Goal: Task Accomplishment & Management: Complete application form

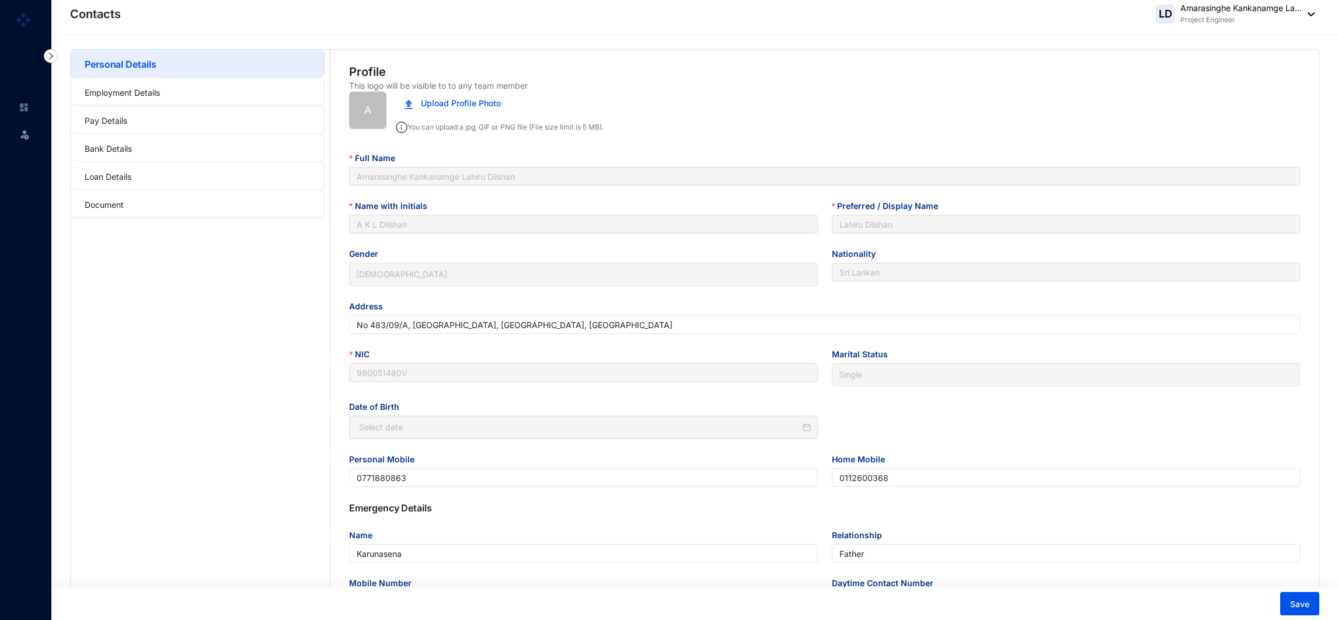
type input "[DATE]"
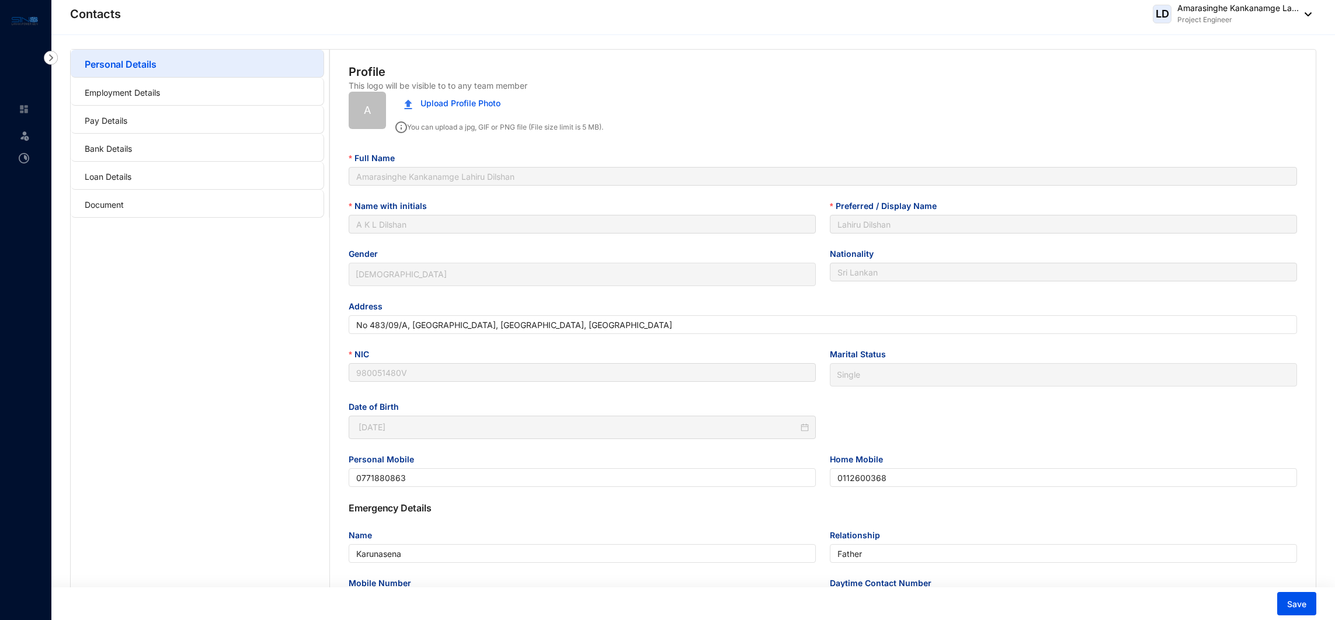
click at [51, 55] on img at bounding box center [51, 58] width 14 height 14
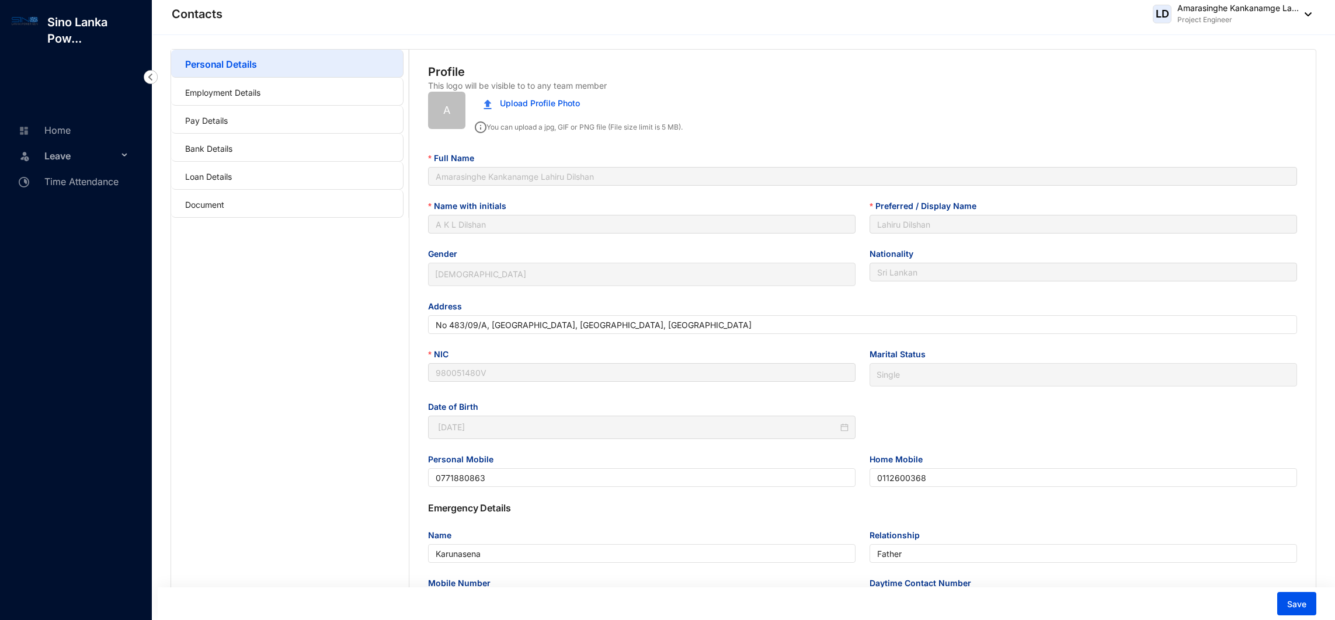
click at [62, 146] on span "Leave" at bounding box center [81, 155] width 74 height 23
click at [86, 179] on link "Leave Requests" at bounding box center [70, 184] width 72 height 10
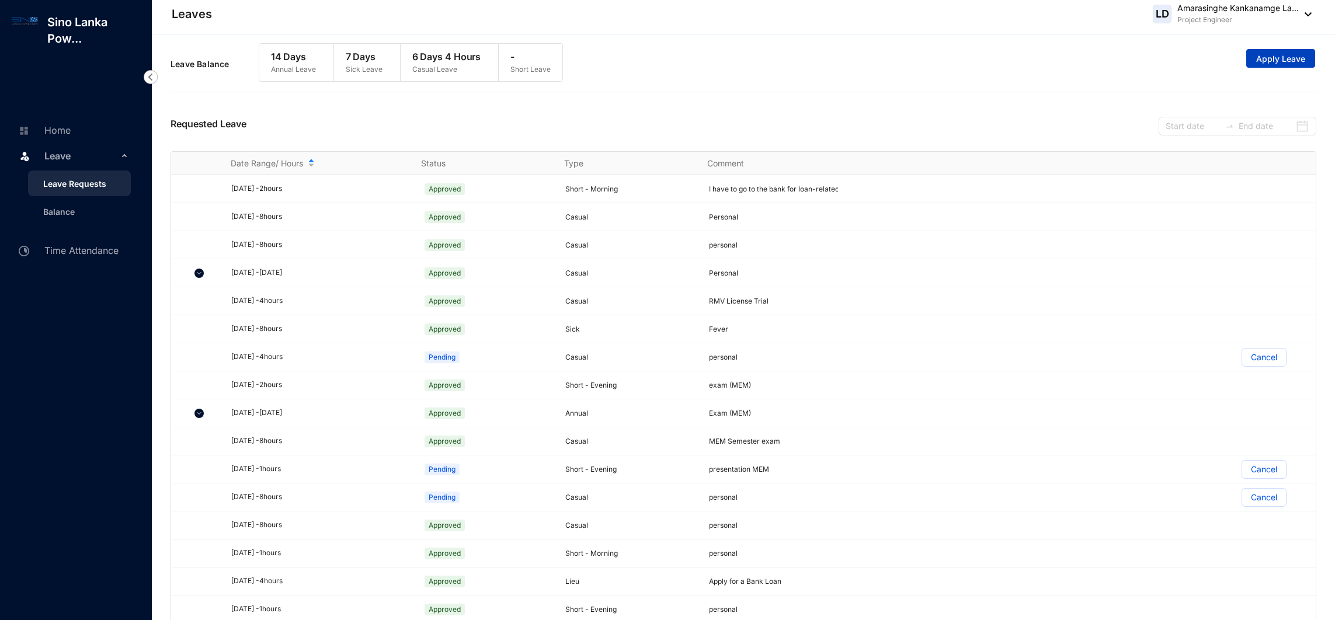
click at [1285, 54] on span "Apply Leave" at bounding box center [1280, 59] width 49 height 12
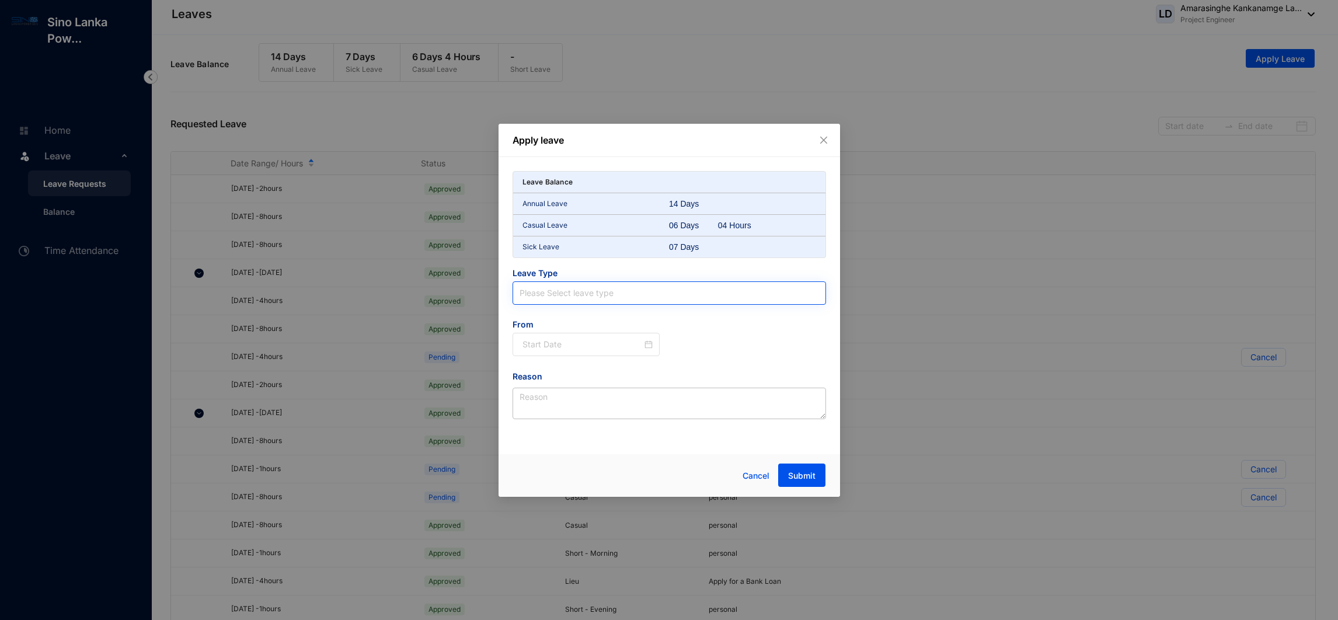
click at [615, 297] on input "search" at bounding box center [670, 293] width 300 height 22
click at [595, 331] on div "Casual Leave" at bounding box center [669, 337] width 295 height 13
click at [611, 352] on div at bounding box center [587, 344] width 148 height 23
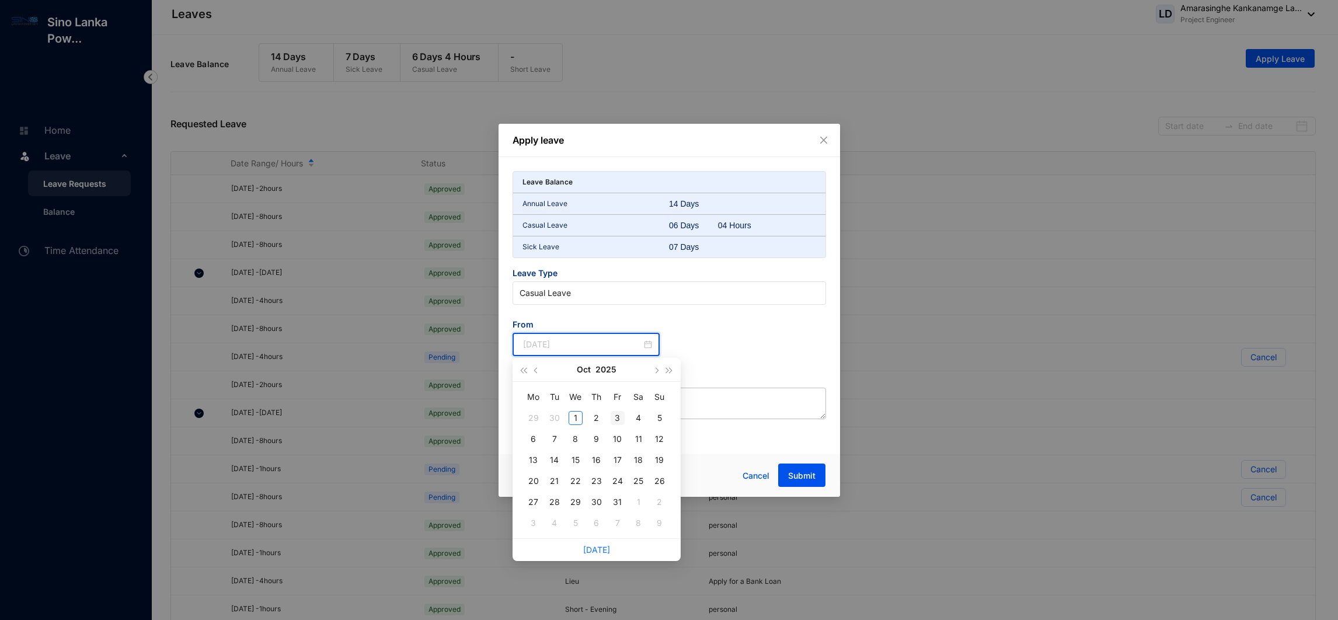
type input "[DATE]"
click at [618, 412] on div "3" at bounding box center [618, 418] width 14 height 14
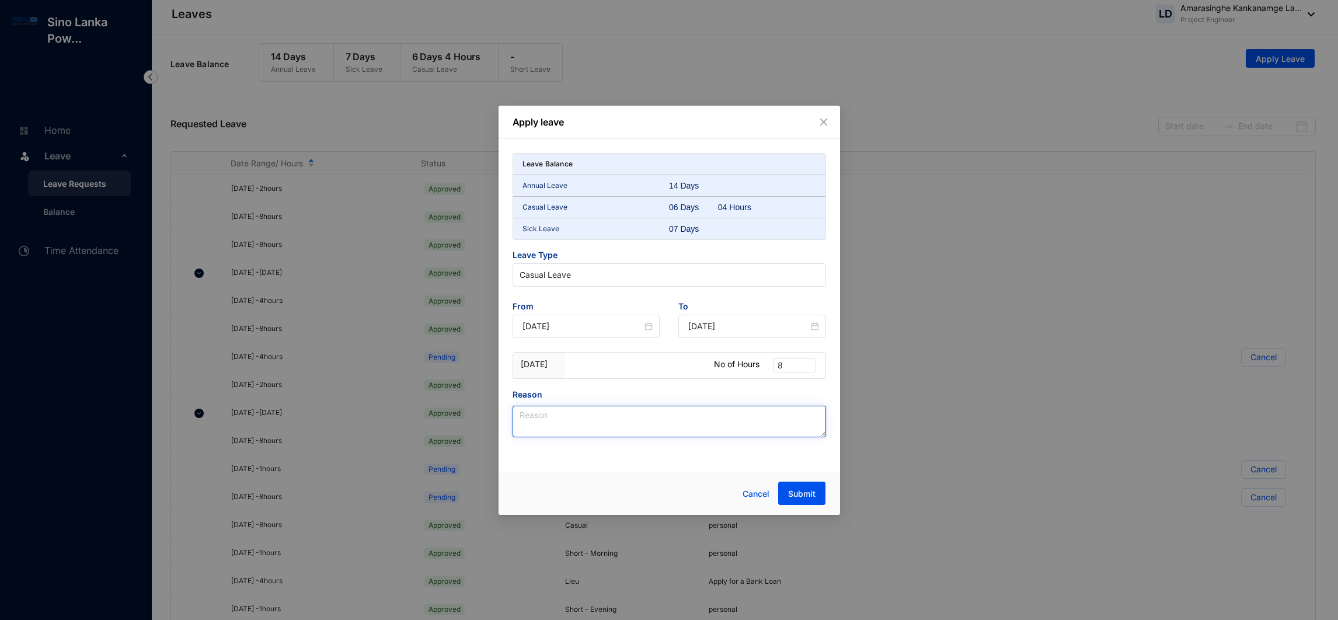
click at [636, 409] on textarea "Reason" at bounding box center [670, 422] width 314 height 32
type textarea "mem exam"
click at [815, 492] on span "Submit" at bounding box center [801, 494] width 27 height 12
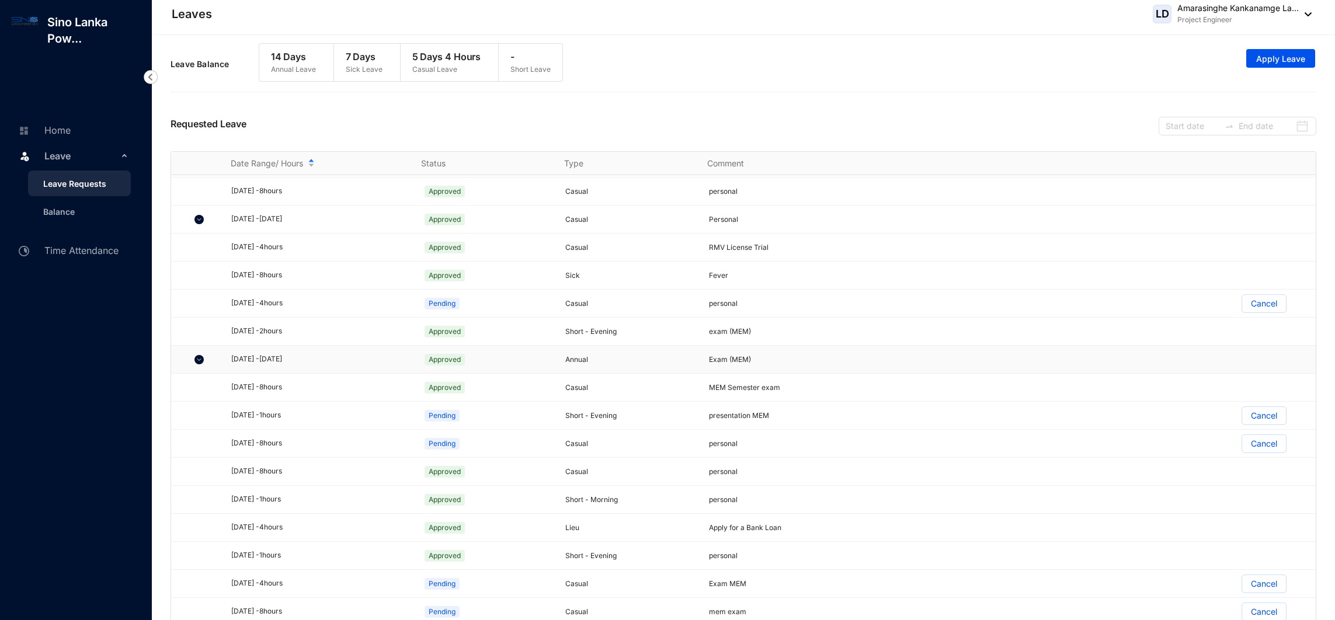
scroll to position [21, 0]
